Goal: Task Accomplishment & Management: Manage account settings

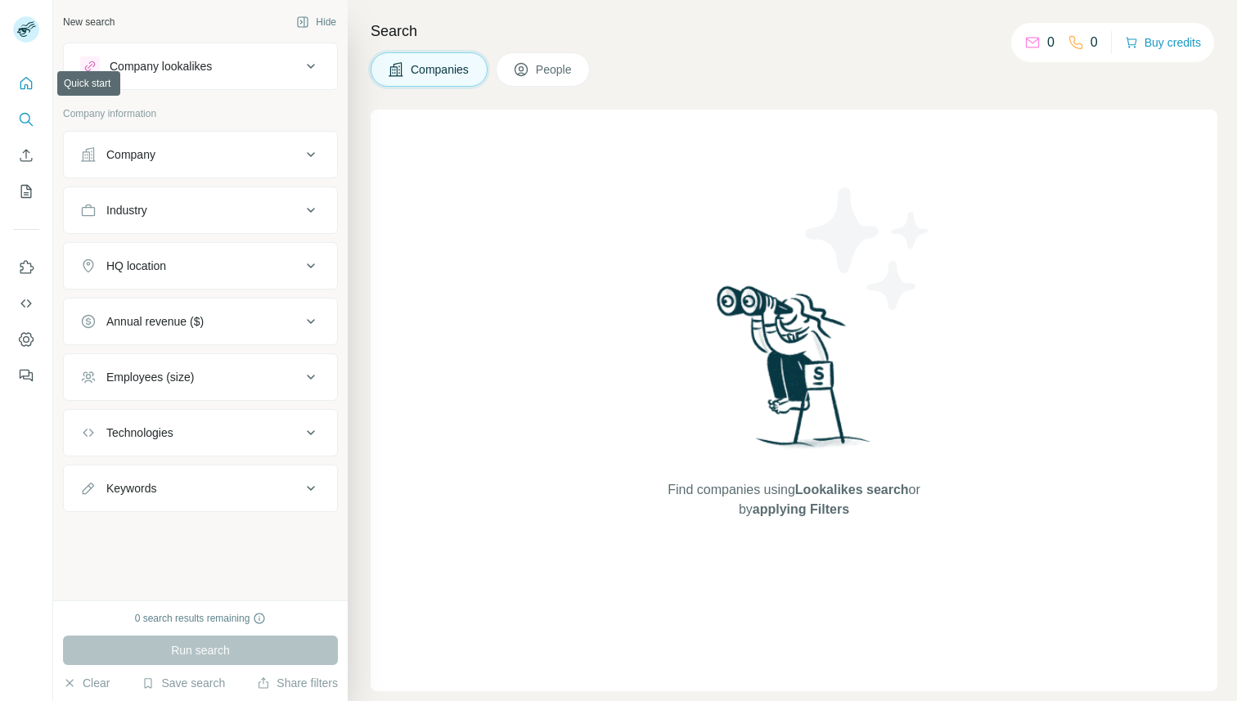
click at [27, 86] on icon "Quick start" at bounding box center [26, 83] width 12 height 12
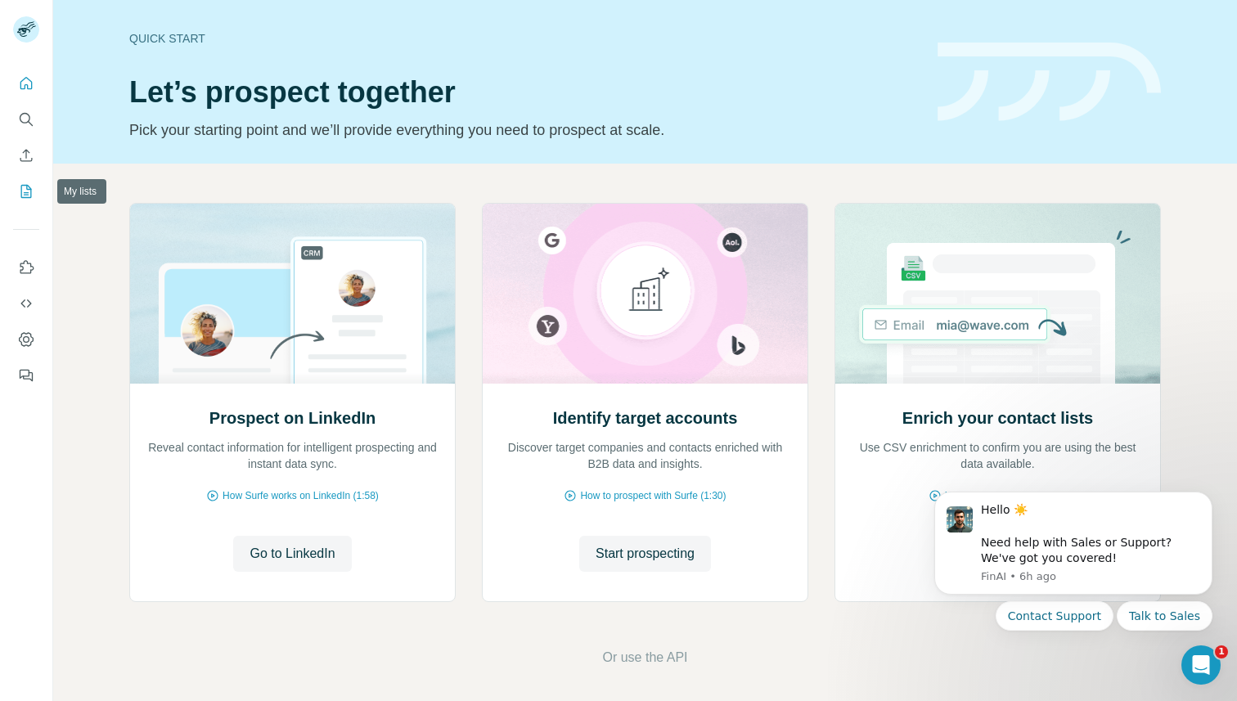
click at [27, 195] on icon "My lists" at bounding box center [28, 190] width 8 height 11
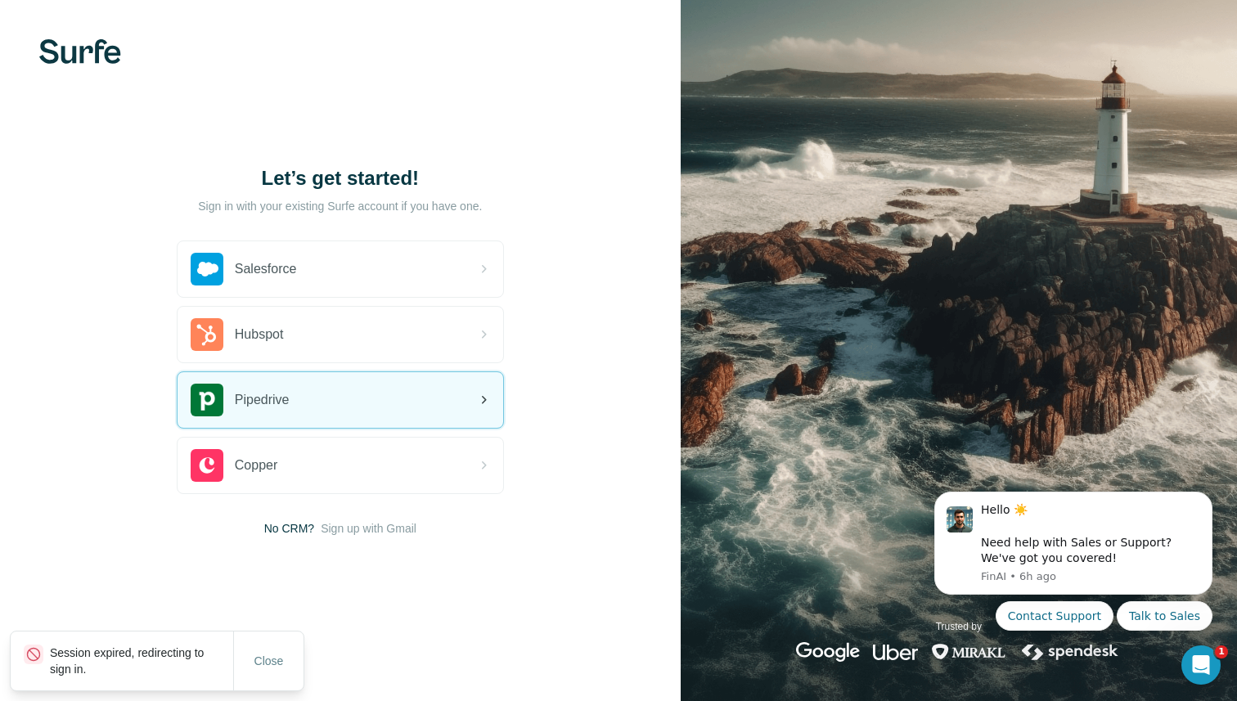
click at [325, 393] on div "Pipedrive" at bounding box center [340, 400] width 326 height 56
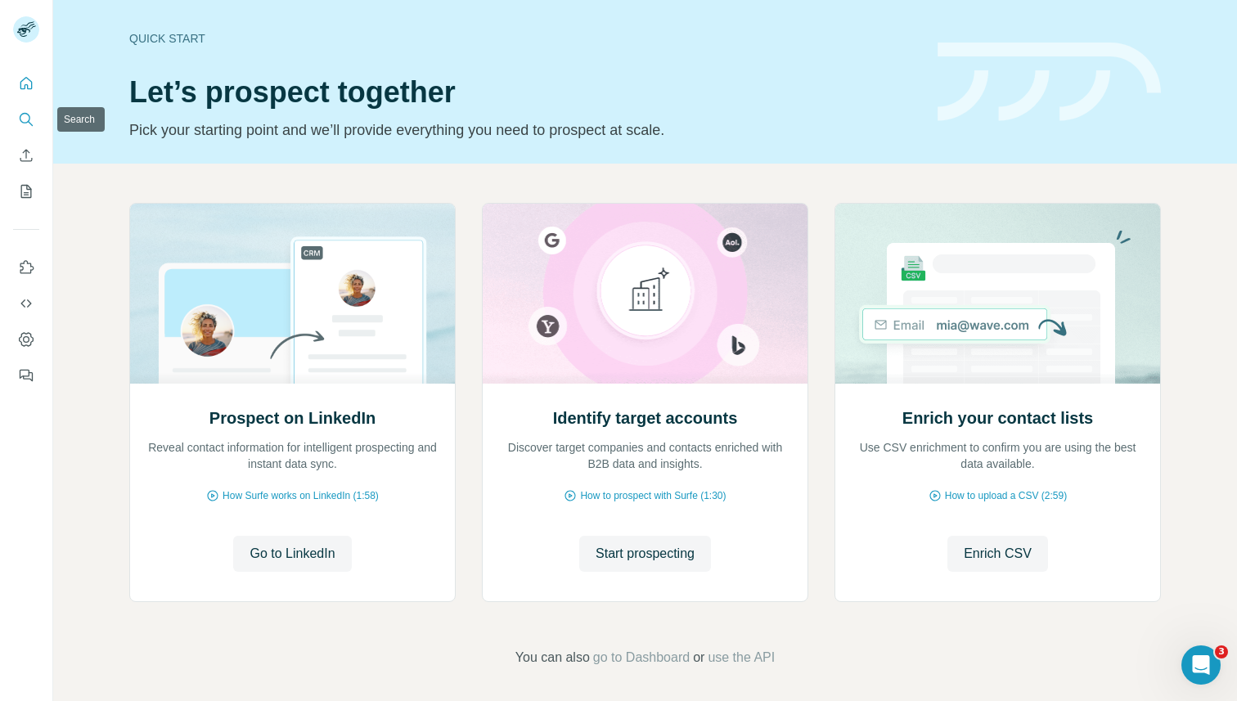
click at [26, 126] on icon "Search" at bounding box center [26, 119] width 16 height 16
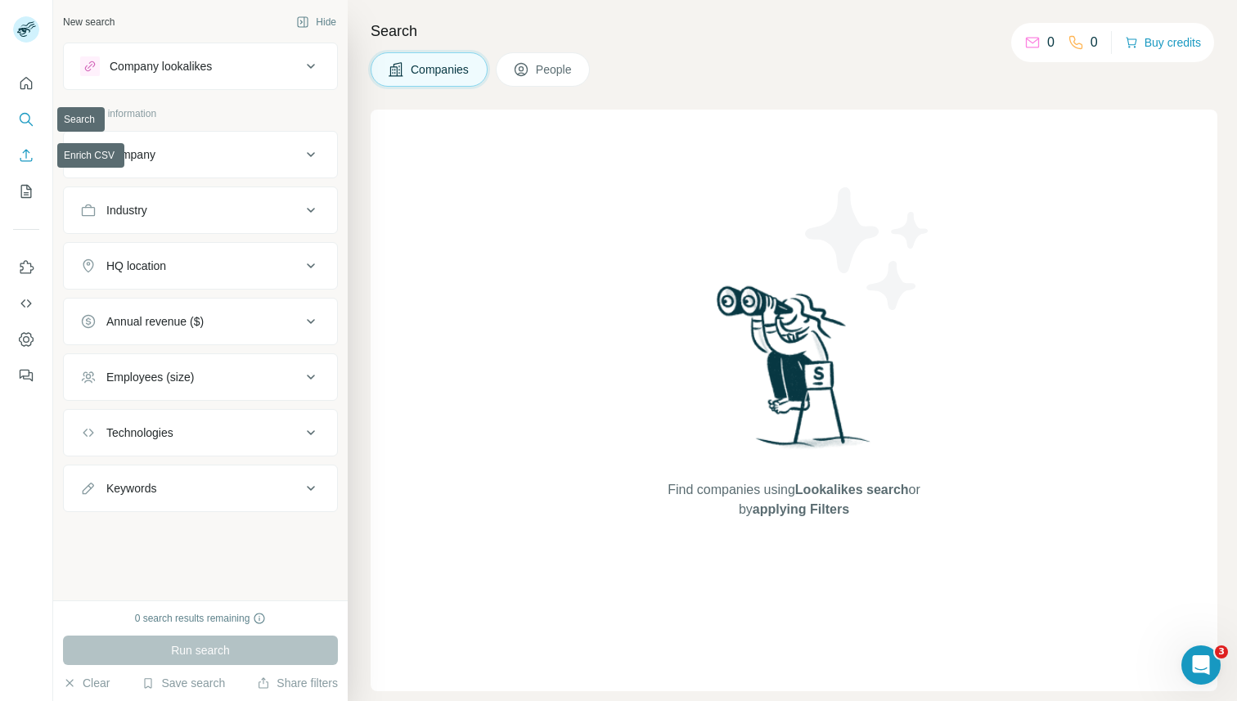
click at [28, 165] on button "Enrich CSV" at bounding box center [26, 155] width 26 height 29
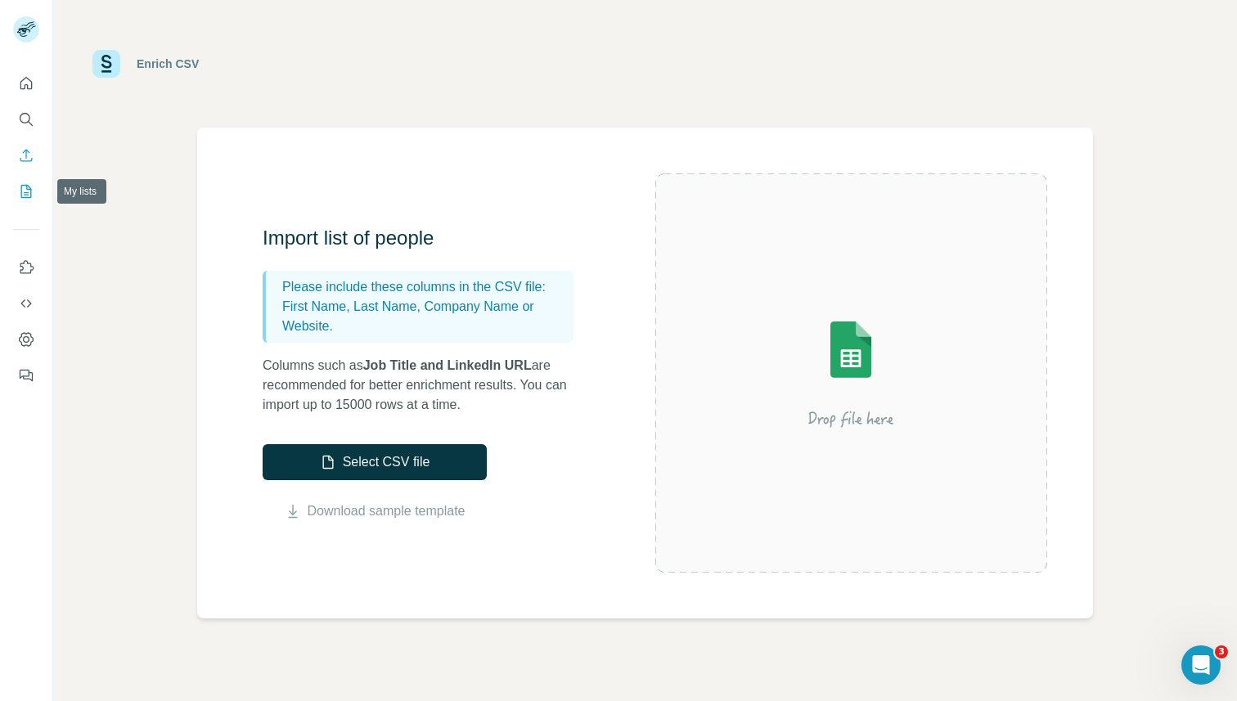
click at [26, 195] on icon "My lists" at bounding box center [28, 190] width 8 height 11
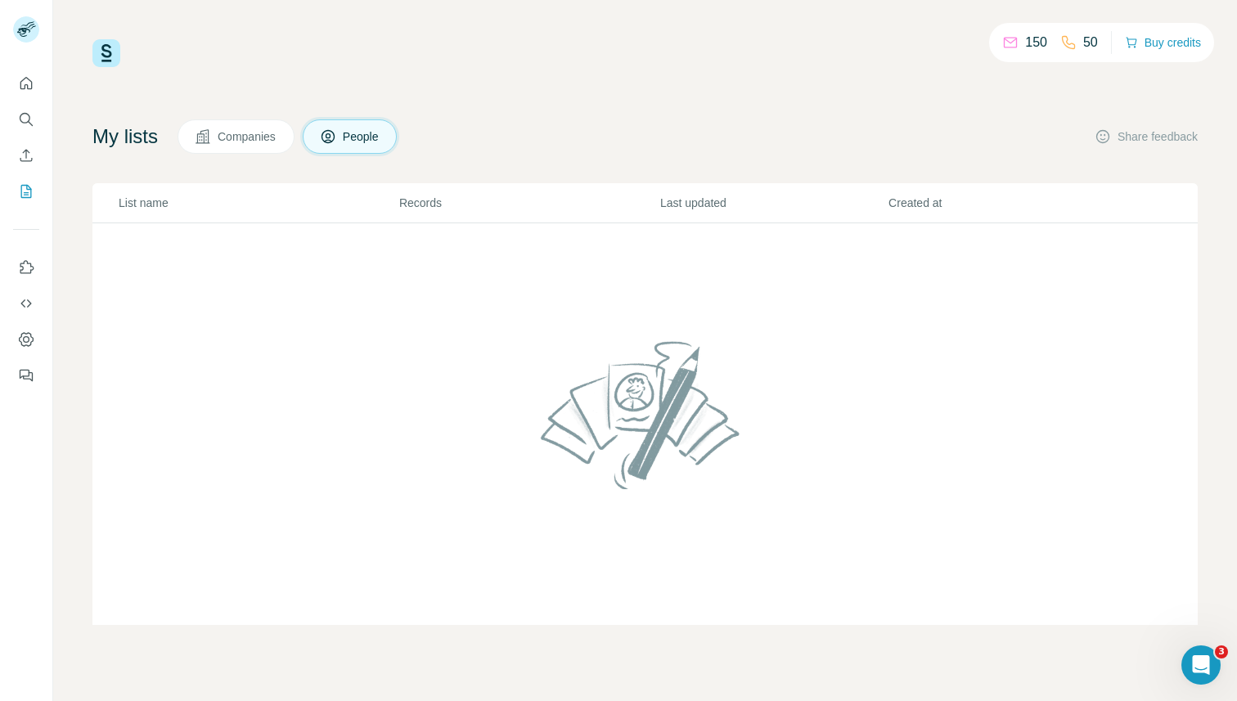
click at [260, 135] on span "Companies" at bounding box center [248, 136] width 60 height 16
